Goal: Task Accomplishment & Management: Manage account settings

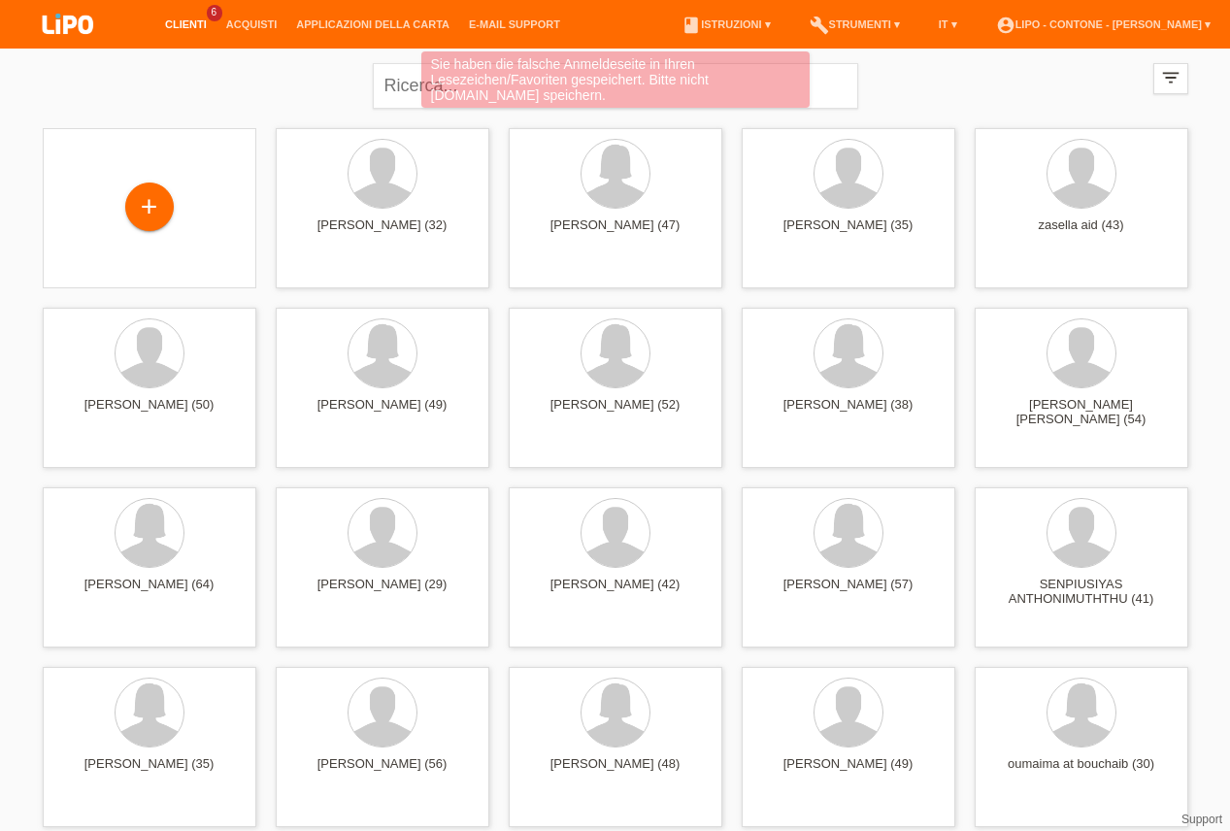
click at [385, 88] on div "Sie haben die falsche Anmeldeseite in Ihren Lesezeichen/Favoriten gespeichert. …" at bounding box center [615, 81] width 738 height 61
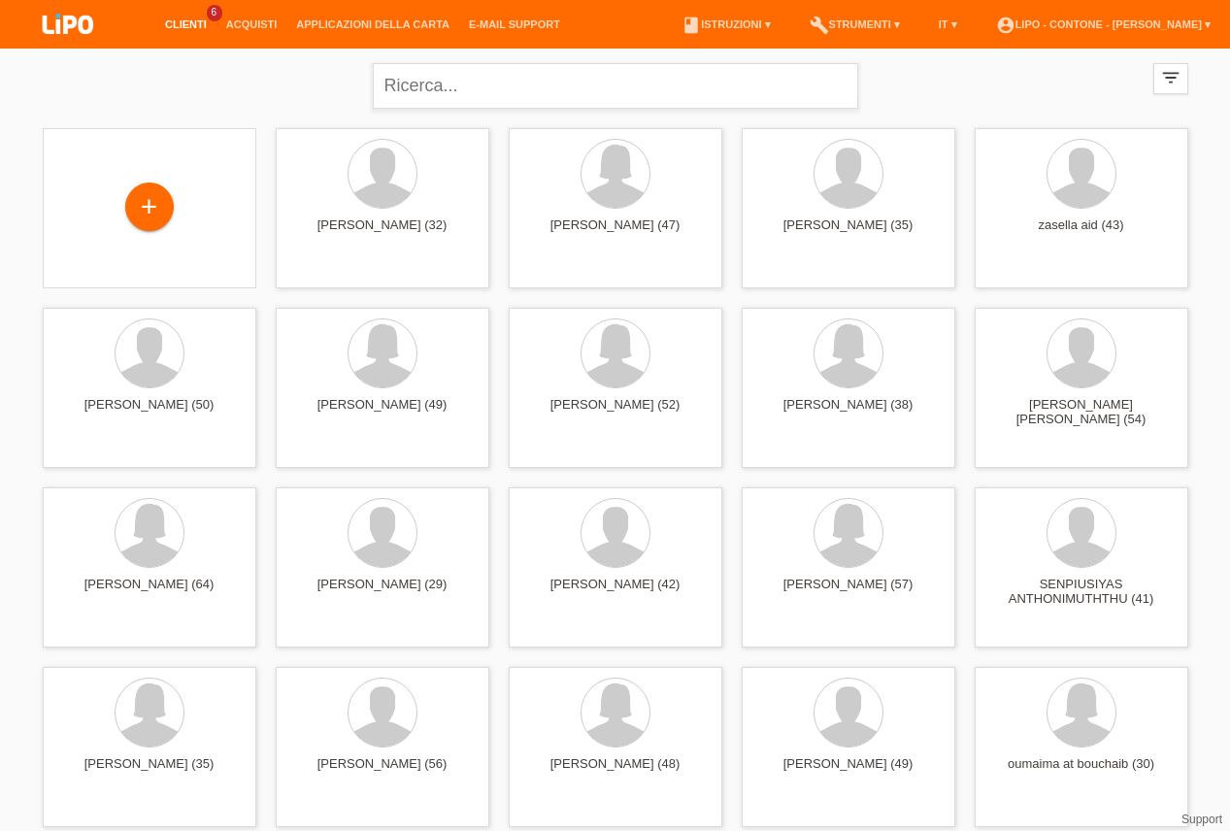
click at [462, 81] on input "text" at bounding box center [615, 86] width 485 height 46
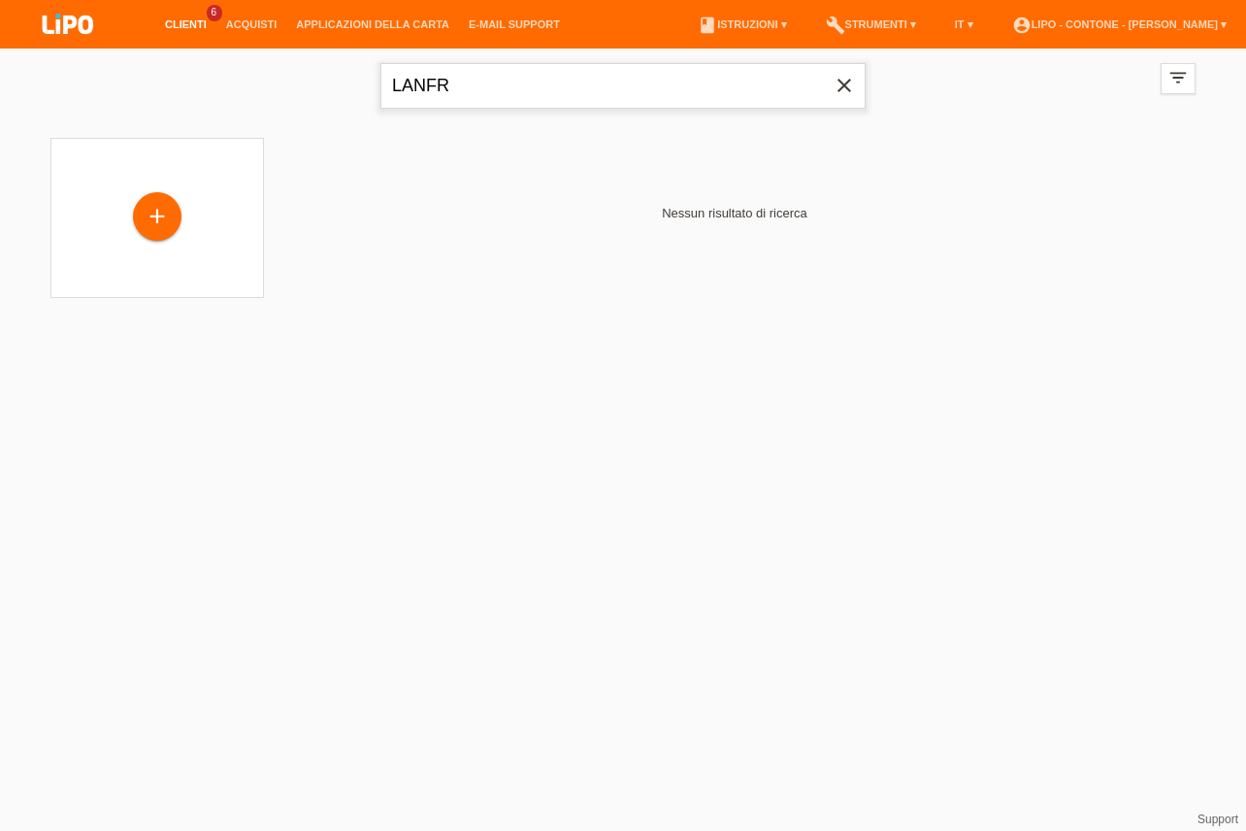
type input "LANFR"
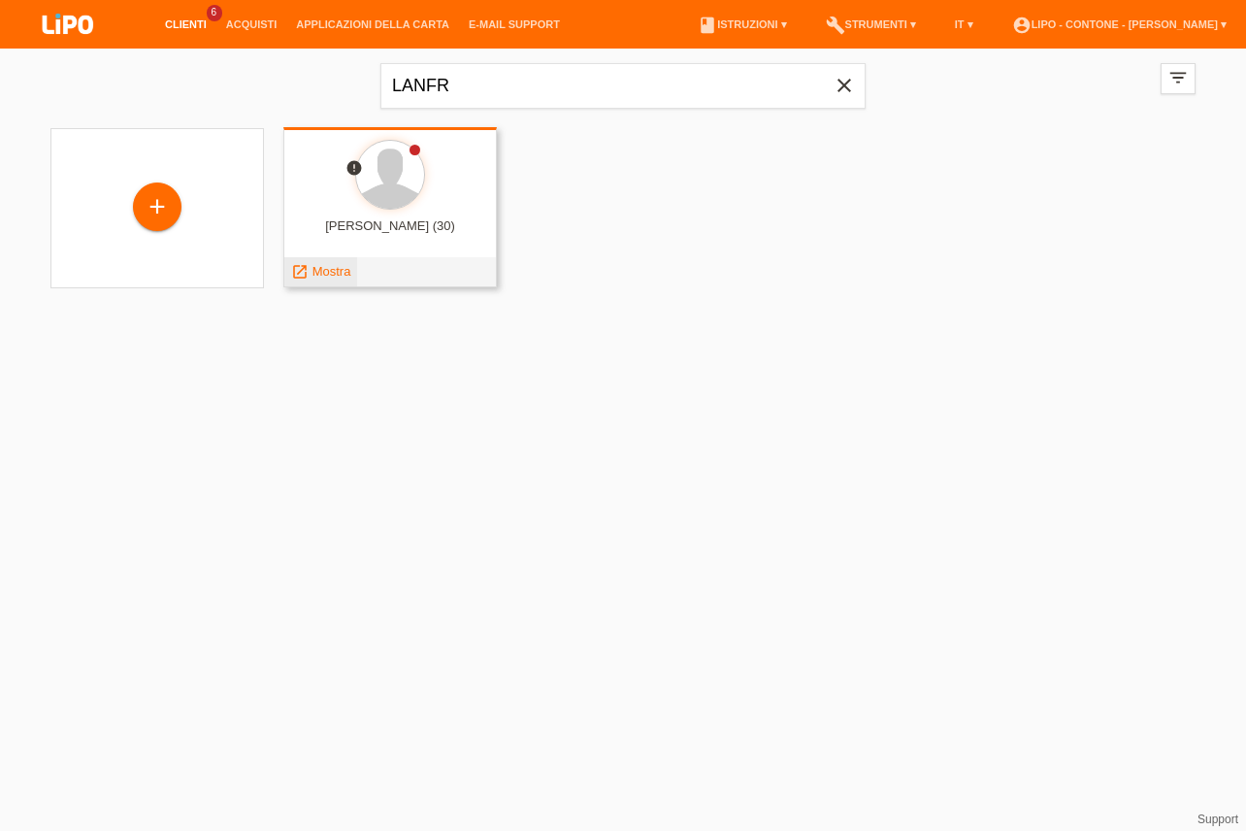
click at [320, 276] on span "Mostra" at bounding box center [332, 271] width 39 height 15
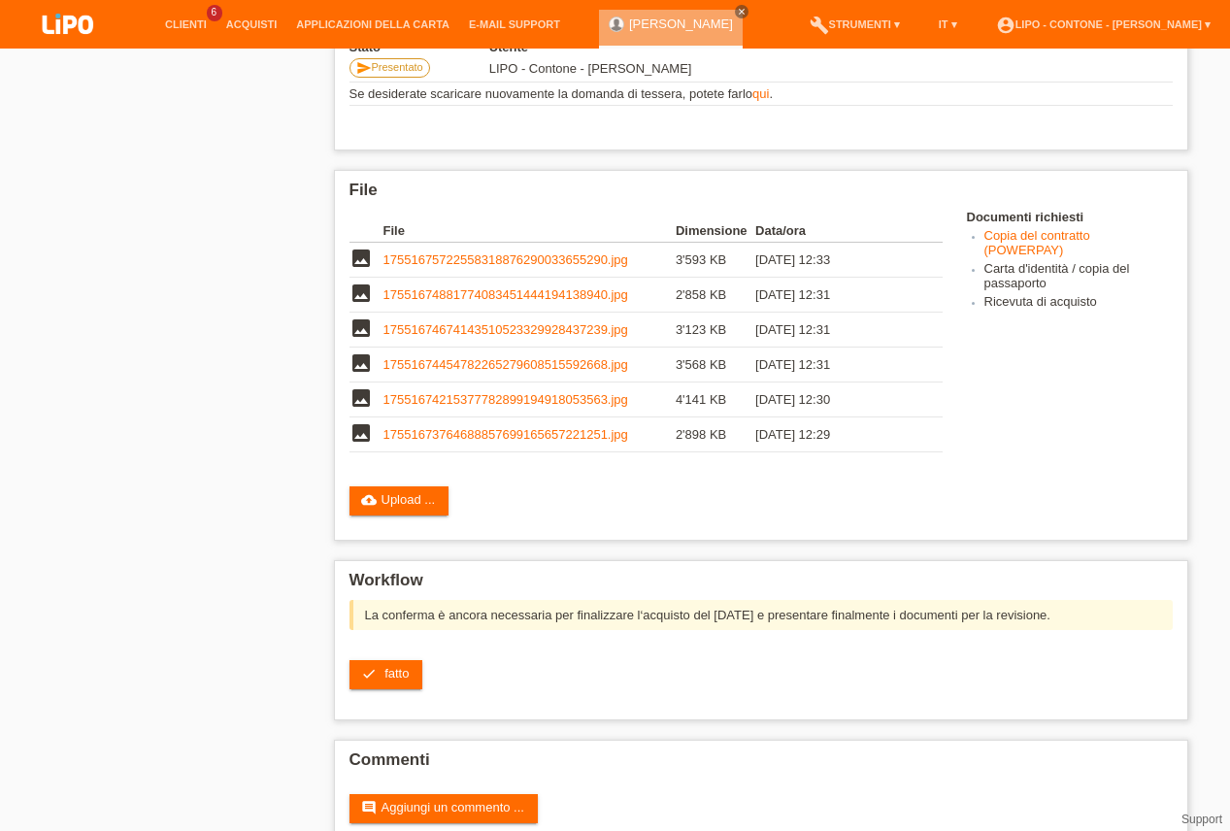
scroll to position [491, 0]
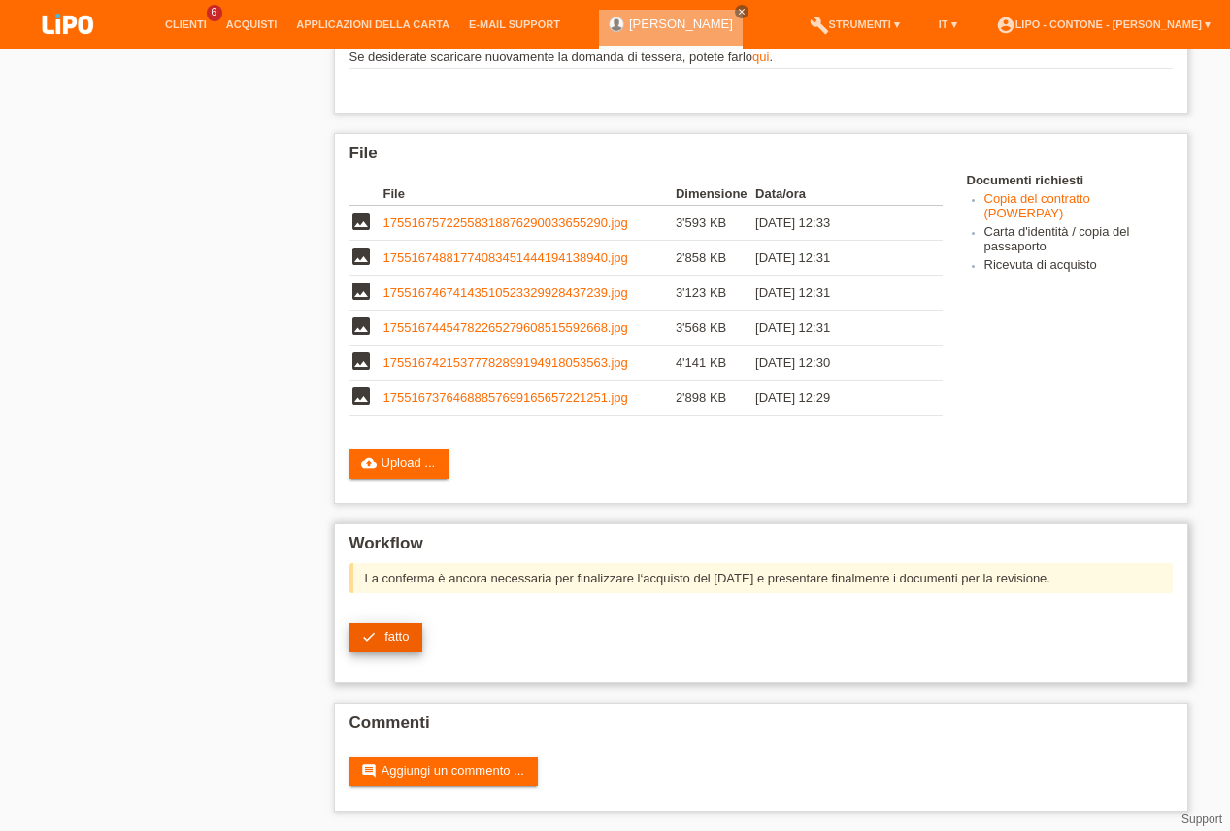
click at [404, 629] on span "fatto" at bounding box center [396, 636] width 24 height 15
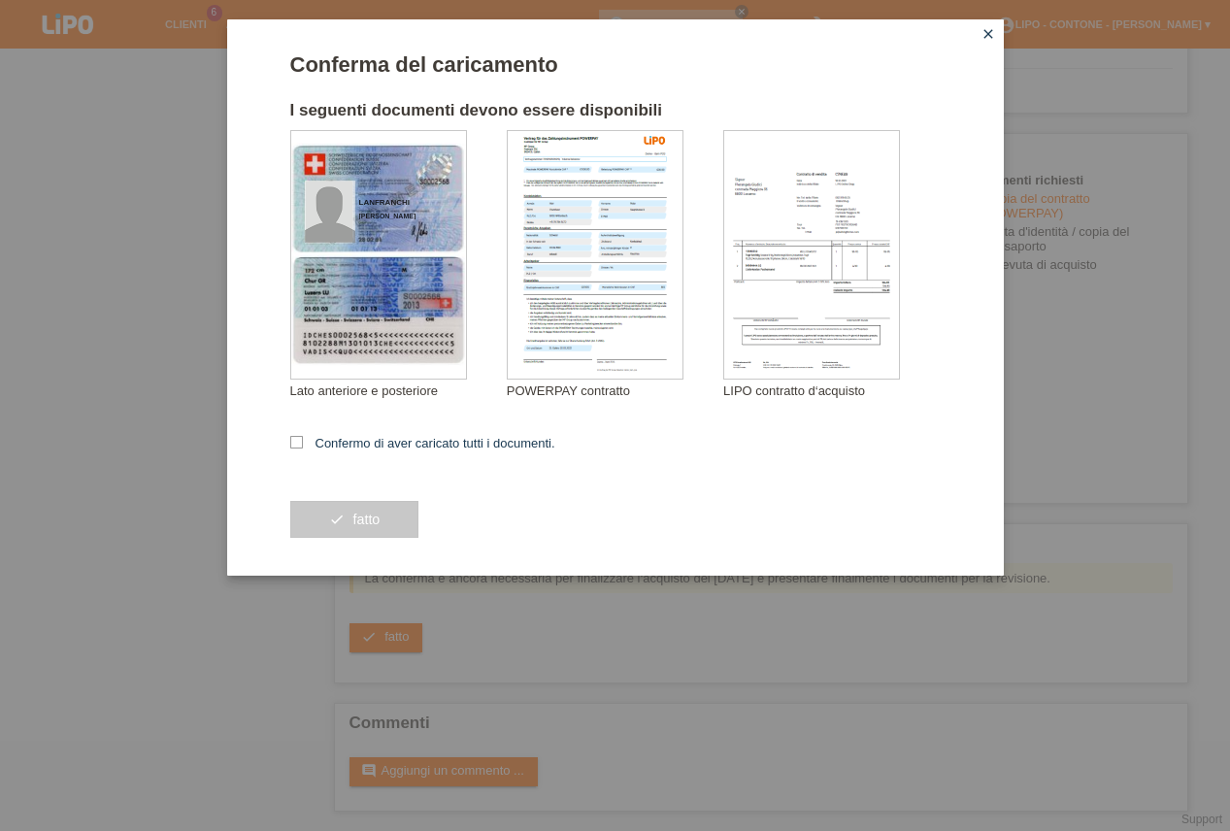
click at [297, 438] on form "Conferma del caricamento I seguenti documenti devono essere disponibili LANFRAN…" at bounding box center [615, 313] width 650 height 523
click at [287, 442] on div "Conferma del caricamento I seguenti documenti devono essere disponibili LANFRAN…" at bounding box center [615, 297] width 777 height 556
click at [303, 447] on label "Confermo di aver caricato tutti i documenti." at bounding box center [422, 443] width 265 height 15
click at [303, 447] on input "Confermo di aver caricato tutti i documenti." at bounding box center [296, 442] width 13 height 13
checkbox input "true"
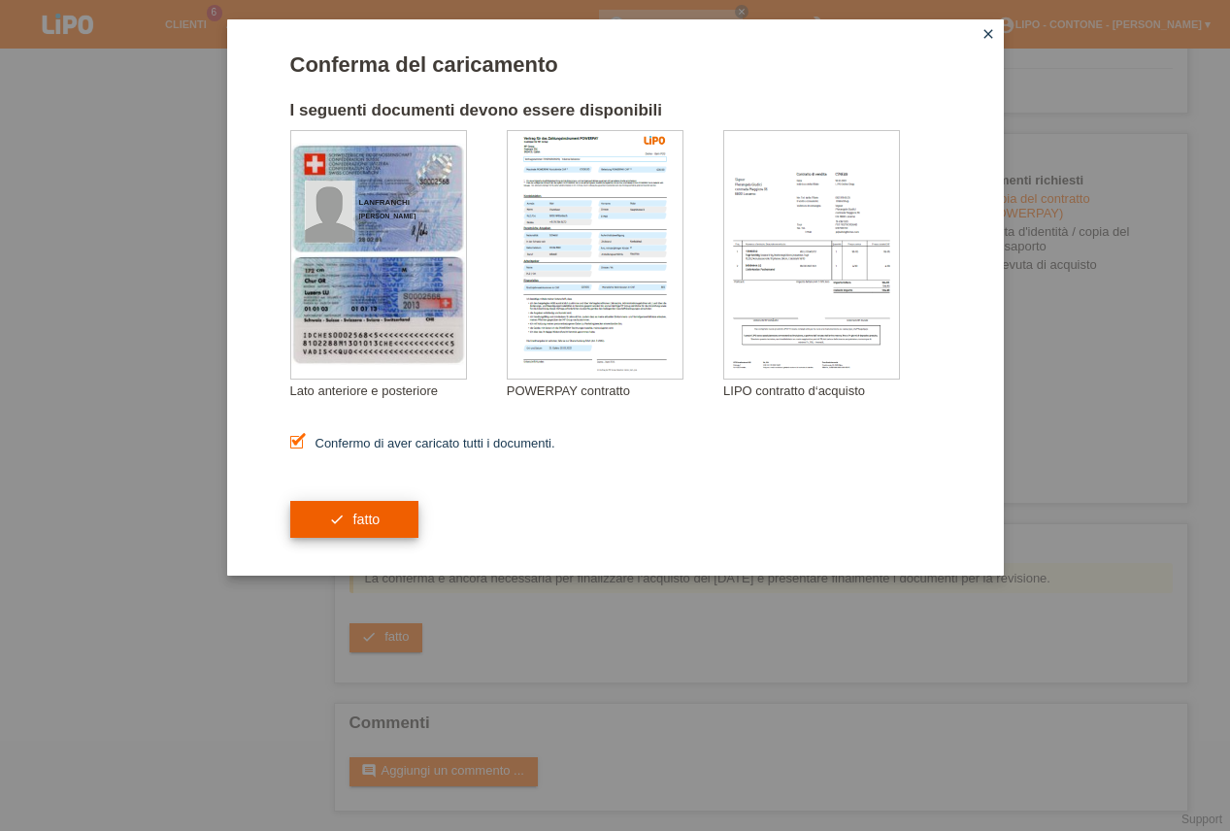
click at [345, 514] on button "check fatto" at bounding box center [354, 519] width 129 height 37
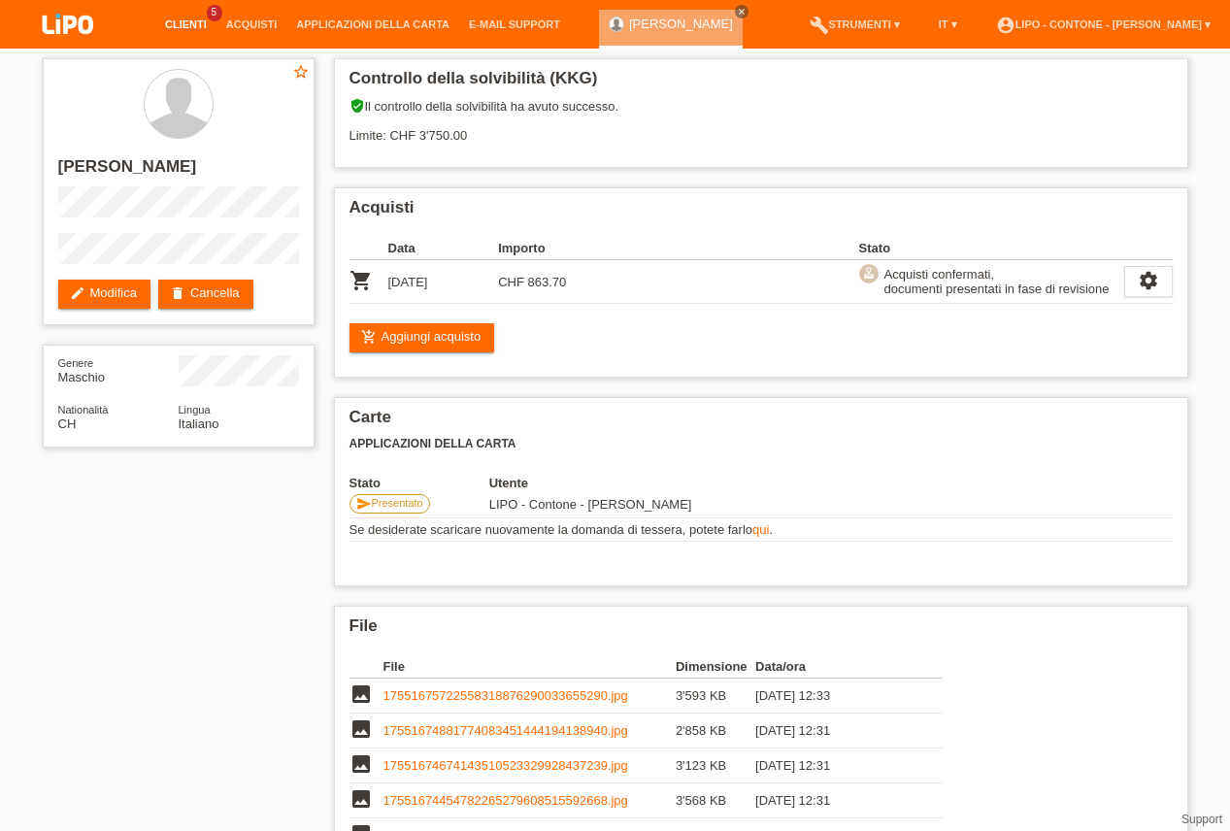
click at [173, 21] on link "Clienti" at bounding box center [185, 24] width 61 height 12
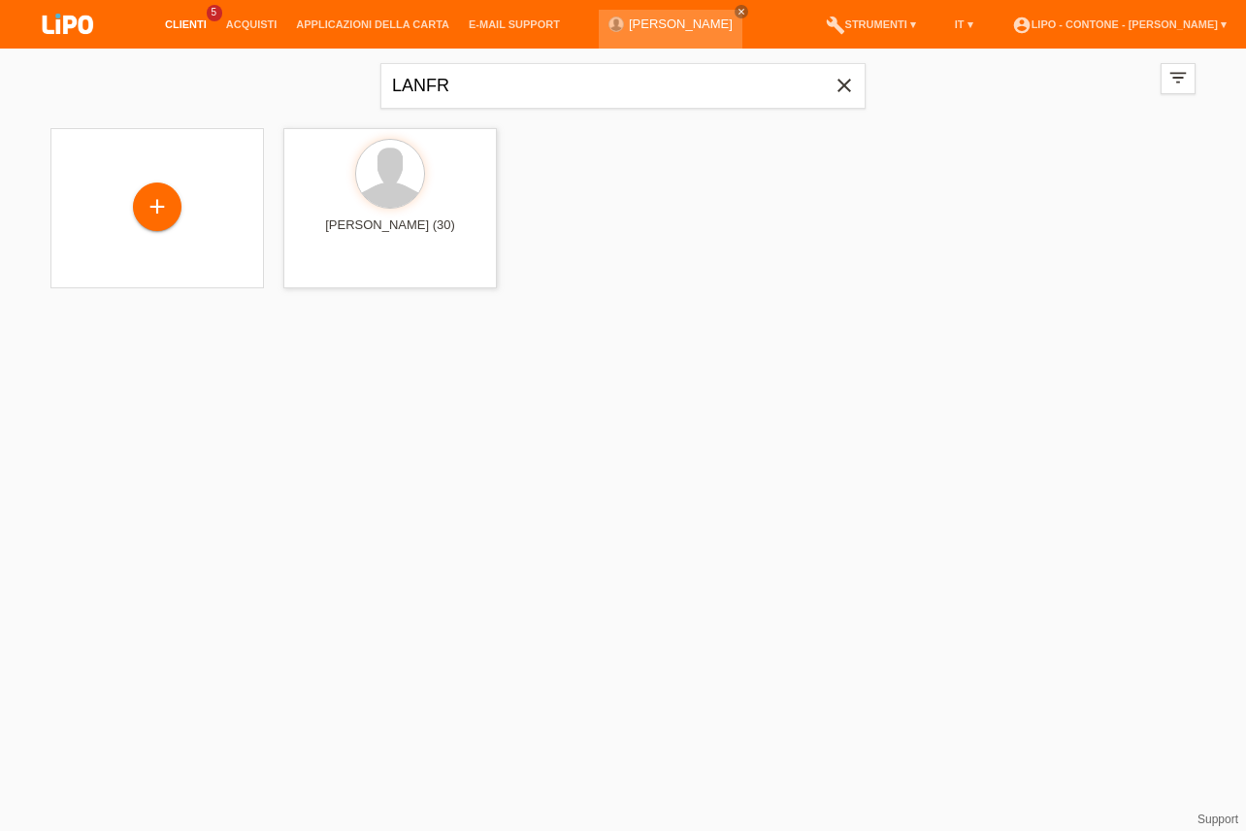
click at [842, 86] on icon "close" at bounding box center [844, 85] width 23 height 23
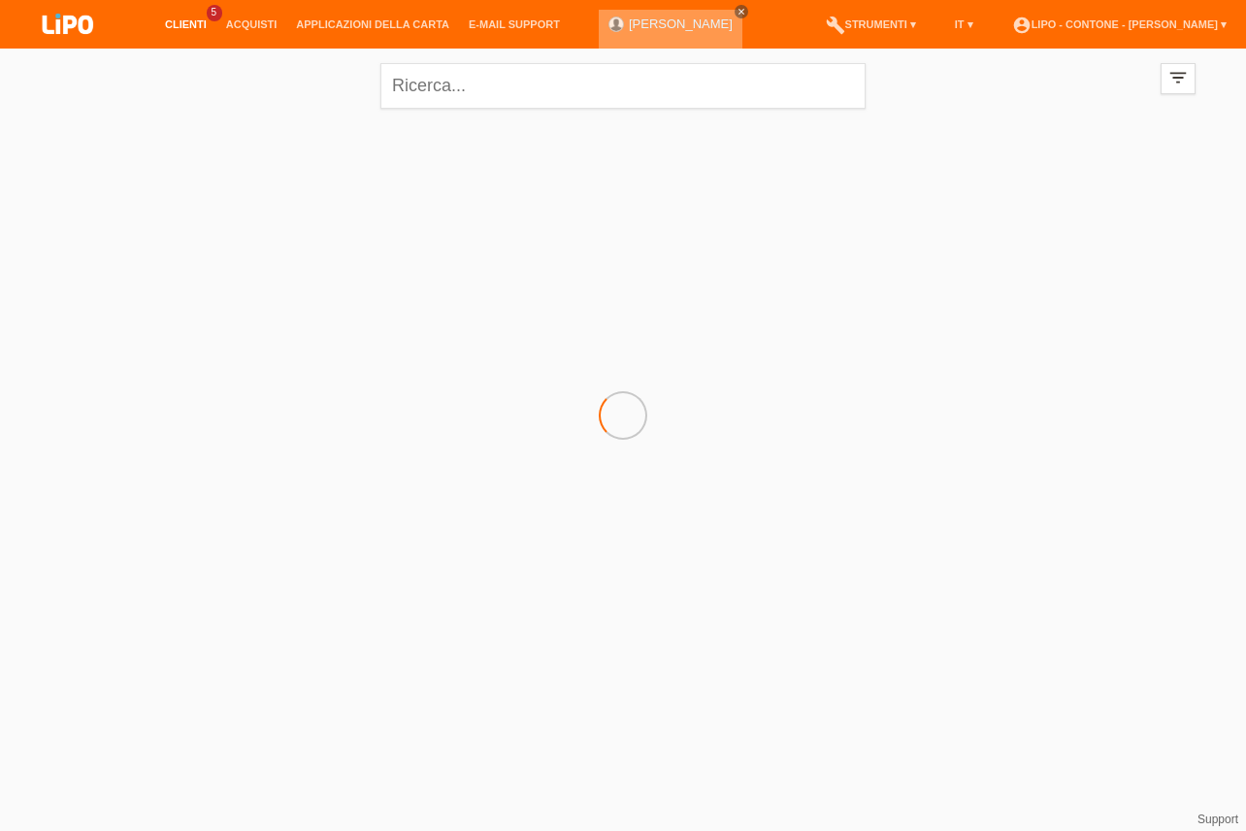
click at [748, 6] on link "close" at bounding box center [742, 12] width 14 height 14
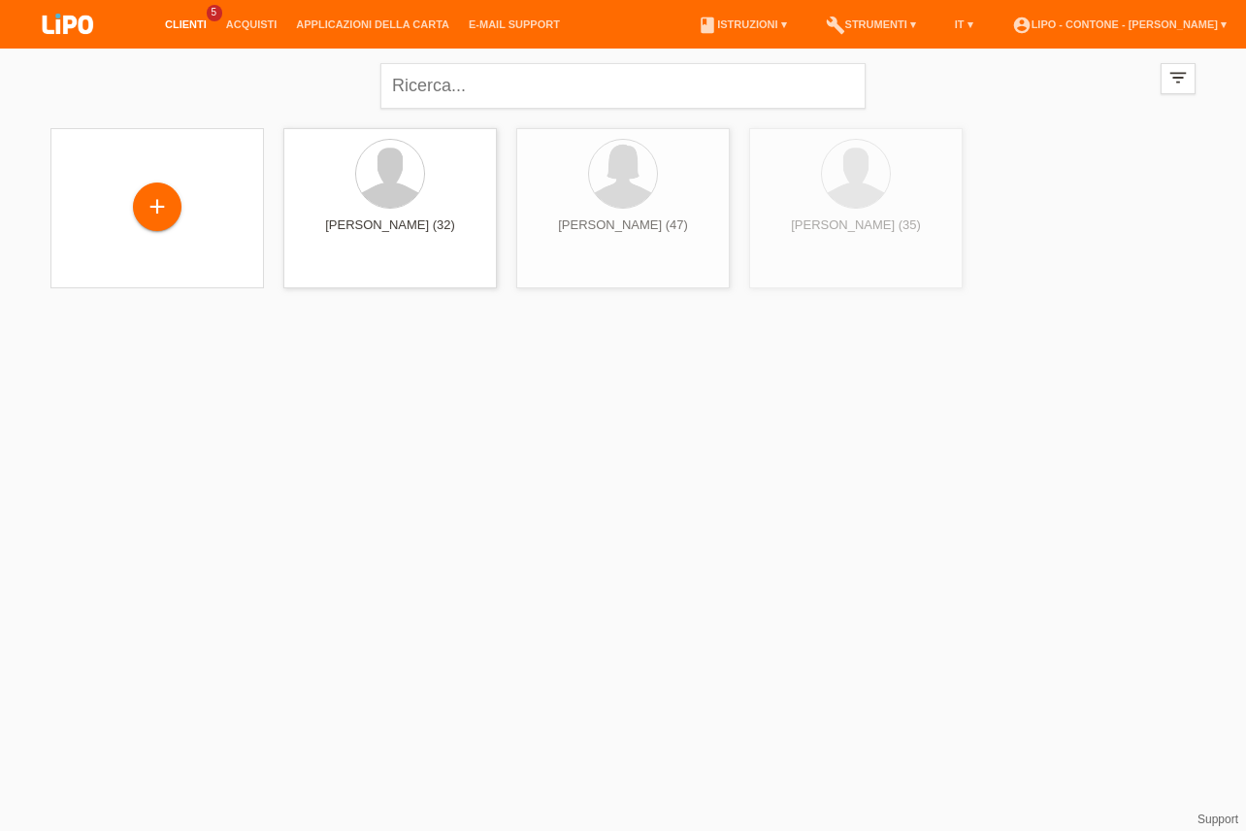
click at [203, 18] on li "Clienti 5" at bounding box center [185, 25] width 61 height 50
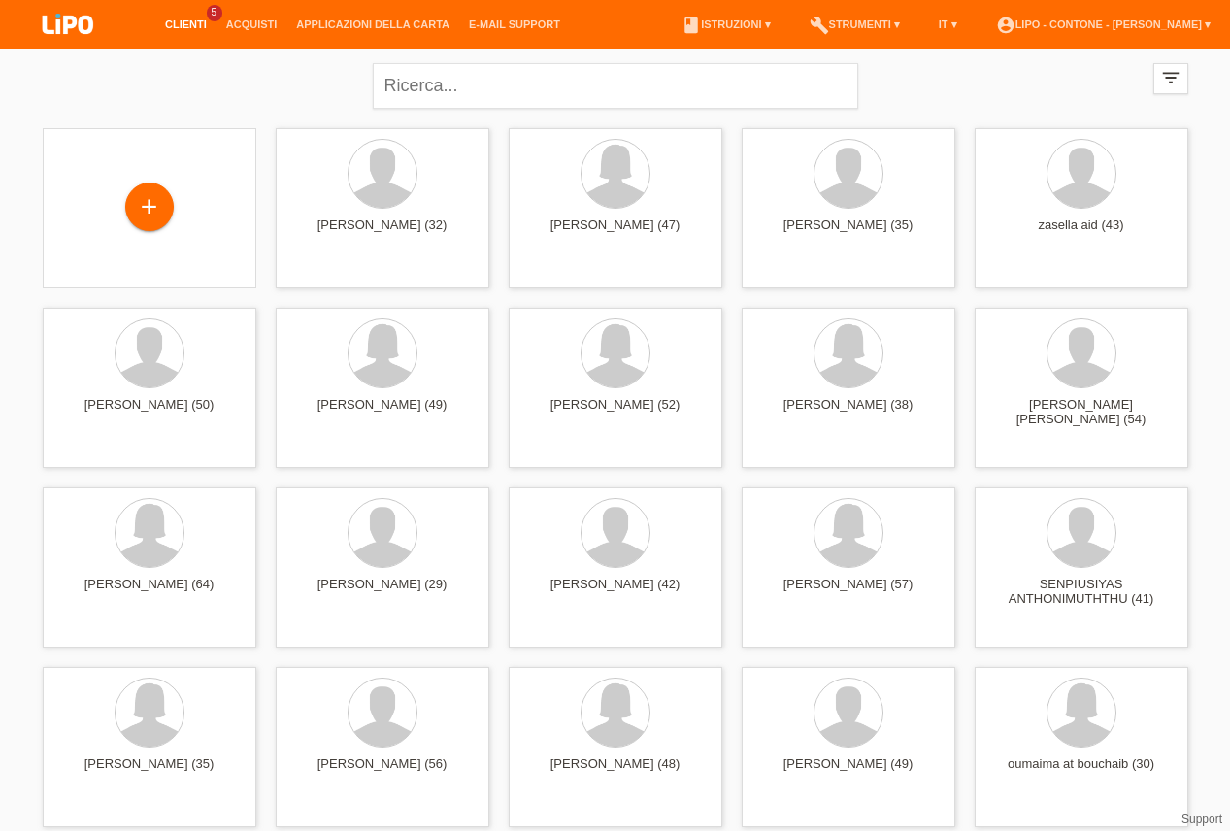
click at [196, 21] on link "Clienti" at bounding box center [185, 24] width 61 height 12
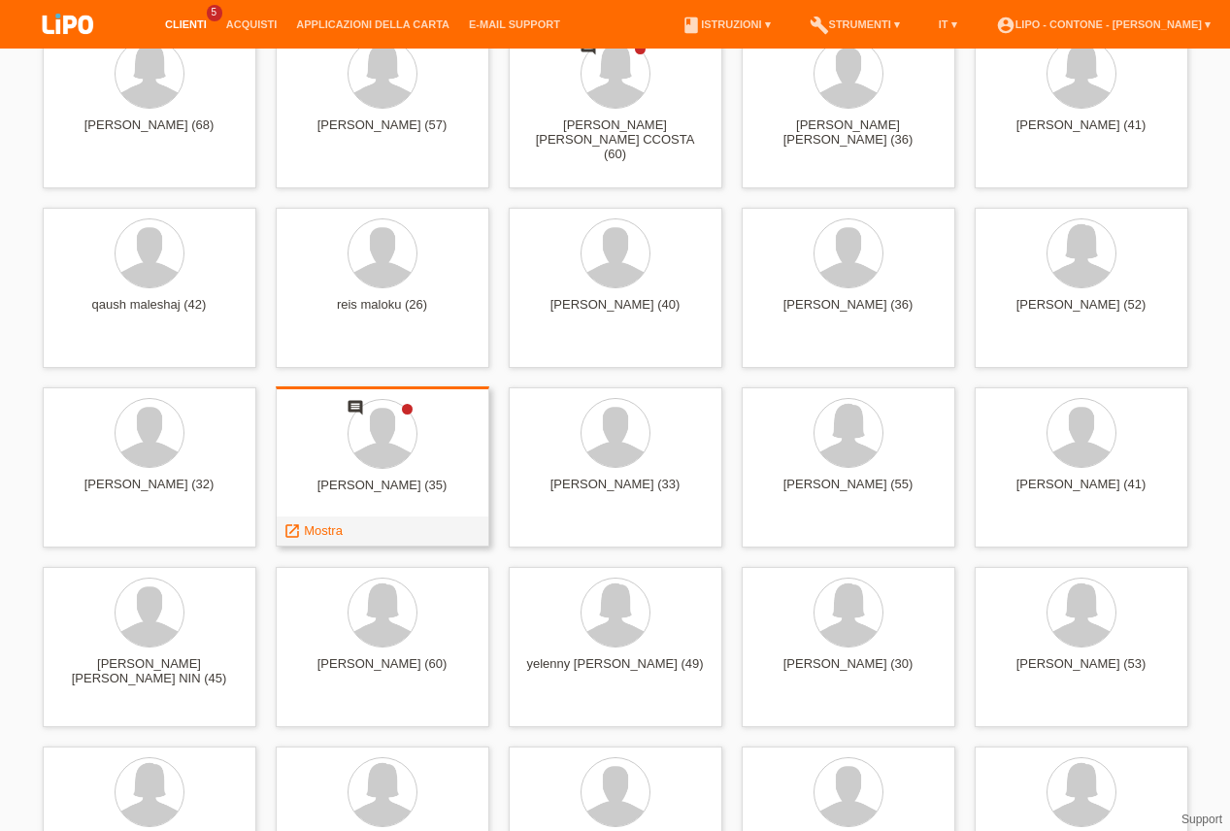
scroll to position [5941, 0]
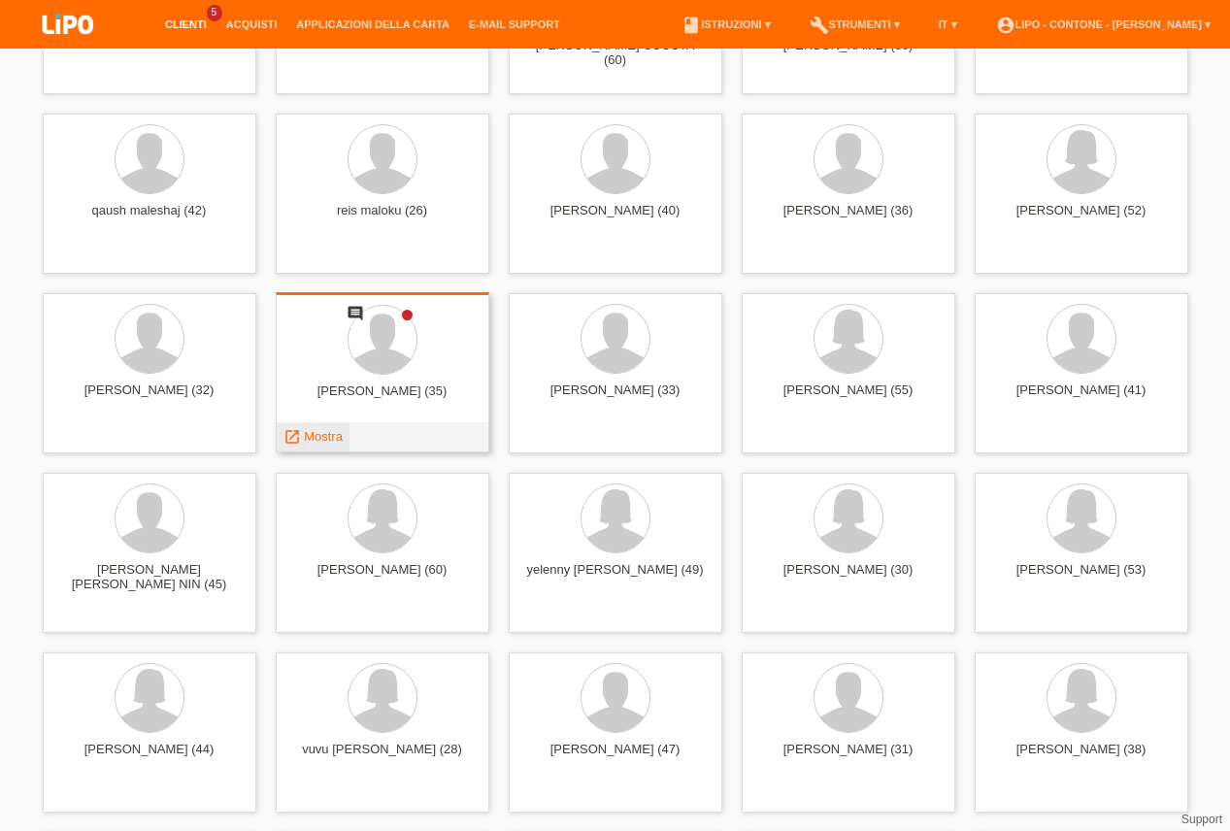
click at [306, 439] on span "Mostra" at bounding box center [323, 436] width 39 height 15
